Goal: Transaction & Acquisition: Purchase product/service

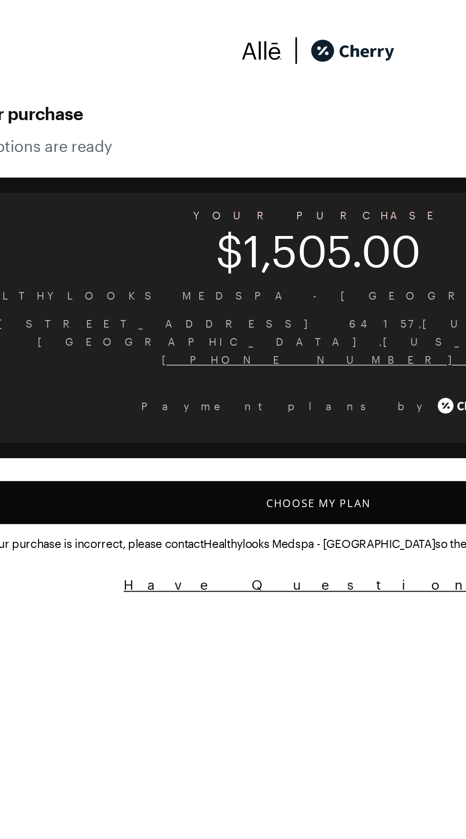
click at [262, 239] on button "Choose My Plan" at bounding box center [232, 249] width 443 height 21
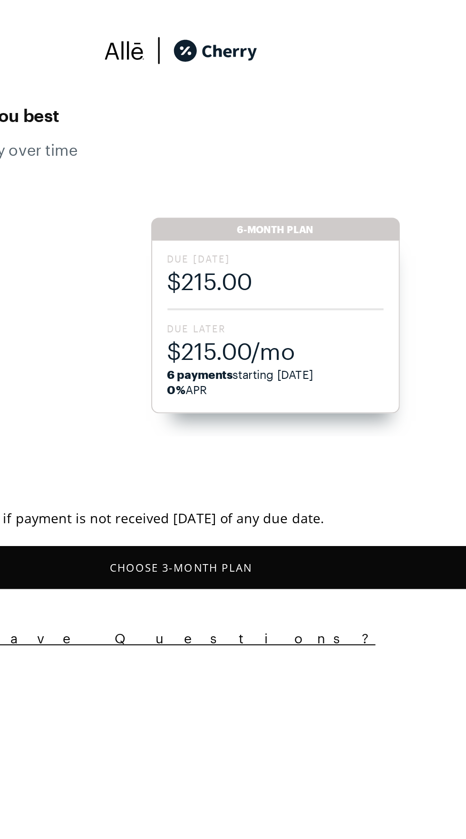
click at [291, 162] on span "Due Later" at bounding box center [279, 163] width 107 height 7
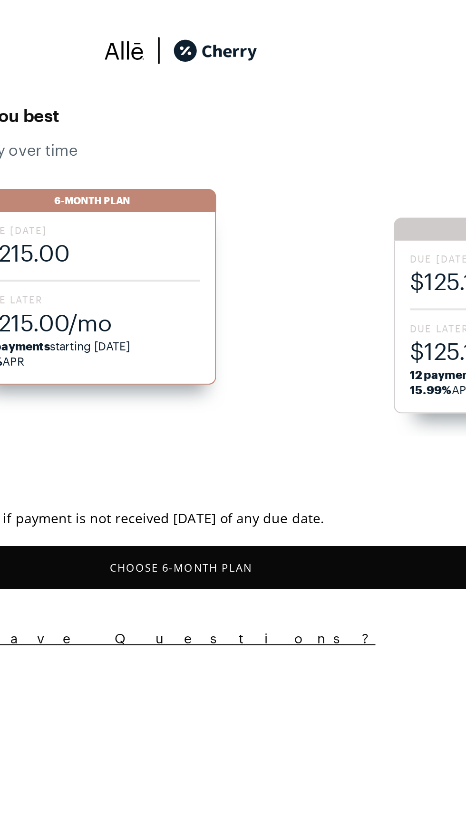
click at [273, 289] on button "Choose 6 -Month Plan" at bounding box center [232, 282] width 443 height 21
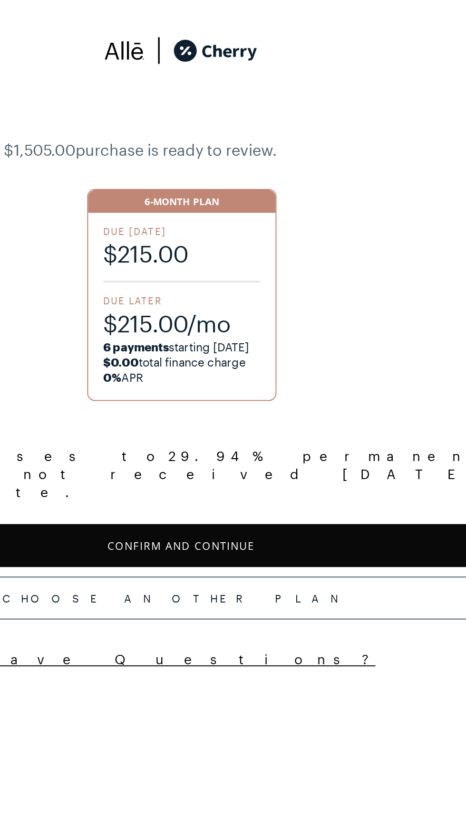
click at [274, 261] on button "Confirm and Continue" at bounding box center [232, 271] width 443 height 21
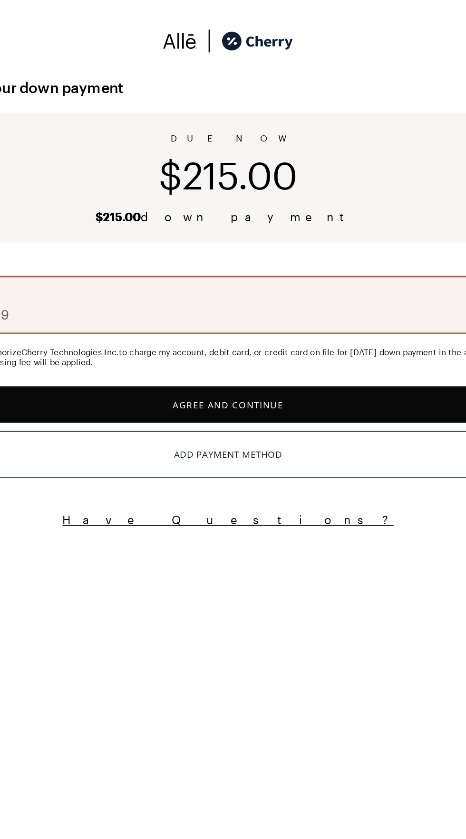
click at [260, 235] on button "Agree and Continue" at bounding box center [232, 238] width 443 height 21
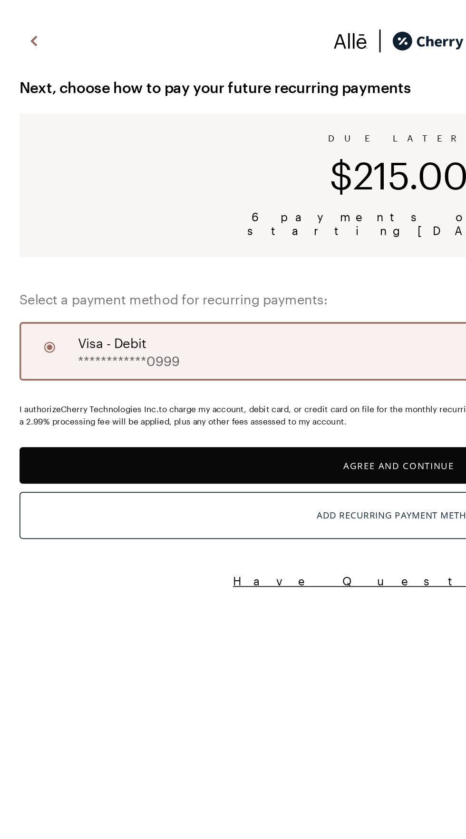
click at [160, 203] on div "**********" at bounding box center [232, 207] width 443 height 34
click at [242, 276] on button "Agree and Continue" at bounding box center [232, 273] width 443 height 21
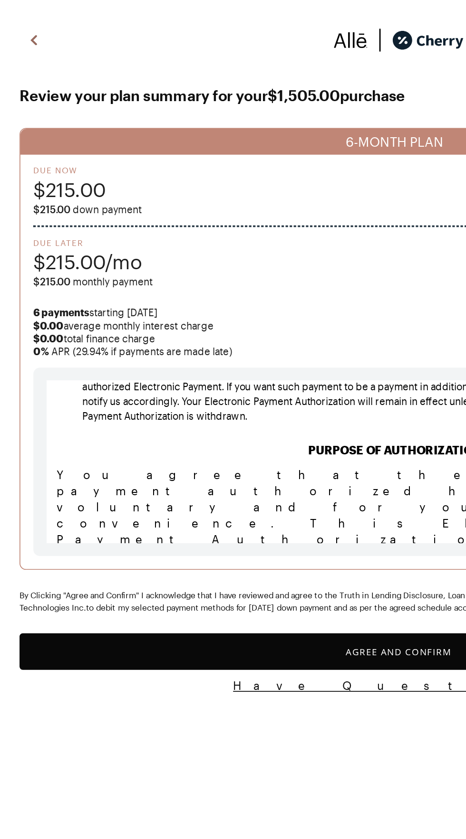
scroll to position [6664, 0]
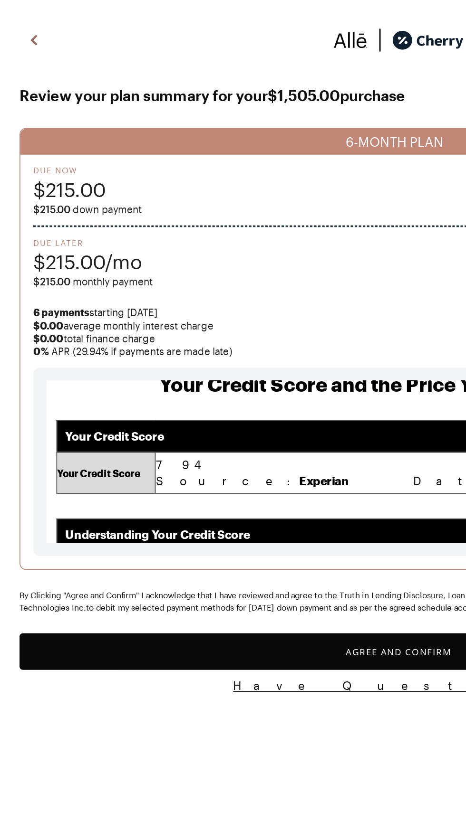
click at [234, 393] on button "Agree and Confirm" at bounding box center [232, 382] width 443 height 21
